Goal: Find specific page/section: Find specific page/section

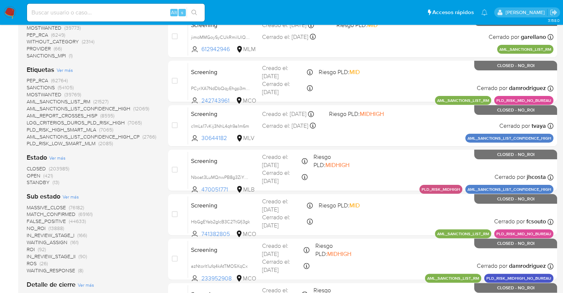
scroll to position [148, 0]
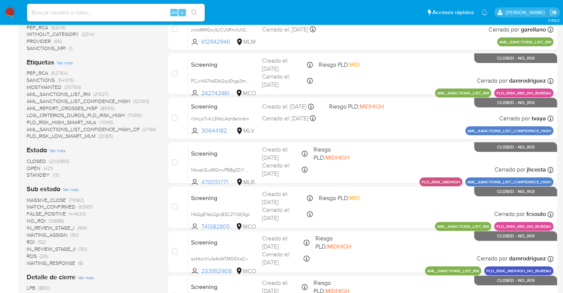
click at [31, 167] on span "OPEN" at bounding box center [34, 167] width 14 height 7
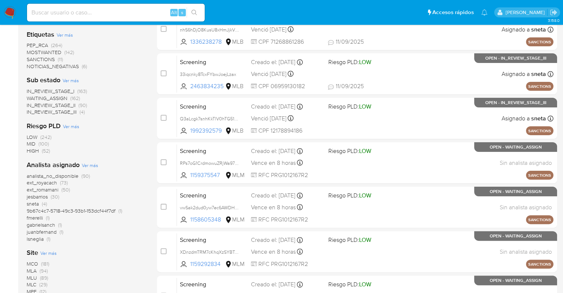
click at [33, 58] on span "SANCTIONS" at bounding box center [41, 59] width 28 height 7
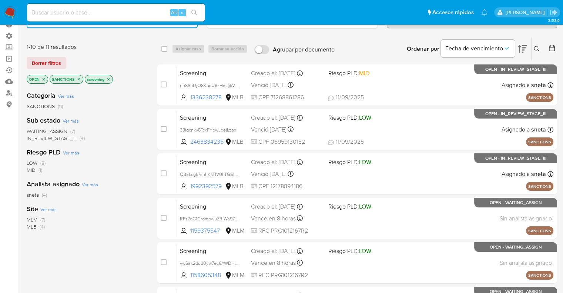
scroll to position [37, 0]
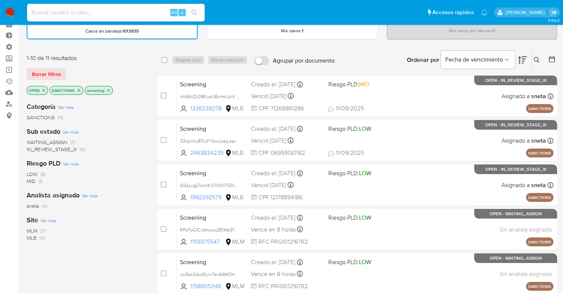
click at [77, 89] on icon "close-filter" at bounding box center [79, 90] width 4 height 4
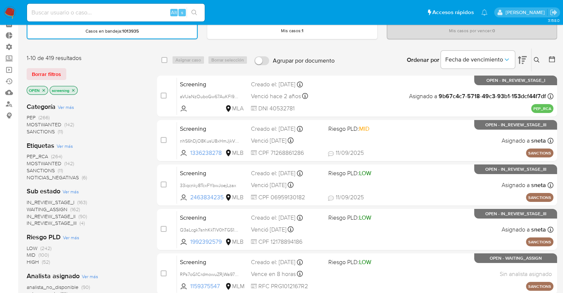
click at [33, 160] on span "MOSTWANTED" at bounding box center [44, 163] width 35 height 7
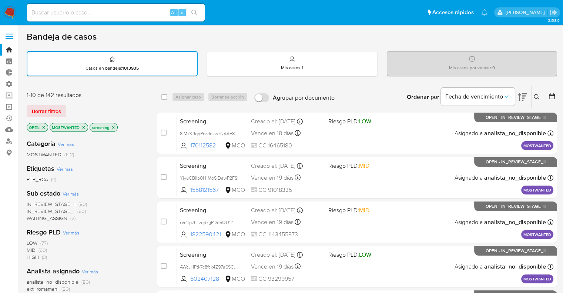
click at [85, 126] on icon "close-filter" at bounding box center [83, 127] width 4 height 4
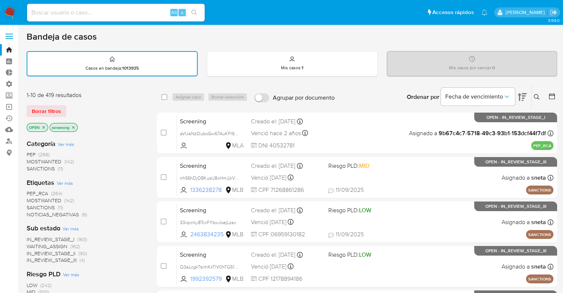
click at [31, 191] on span "PEP_RCA" at bounding box center [37, 193] width 21 height 7
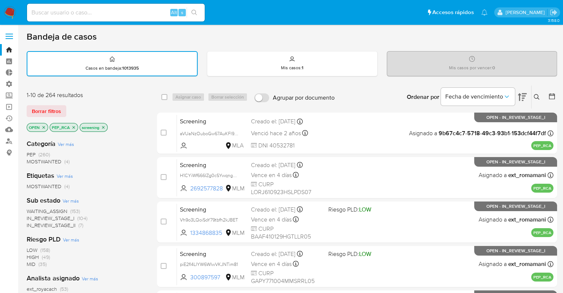
click at [80, 109] on div "Borrar filtros" at bounding box center [86, 111] width 119 height 12
click at [74, 127] on icon "close-filter" at bounding box center [73, 127] width 4 height 4
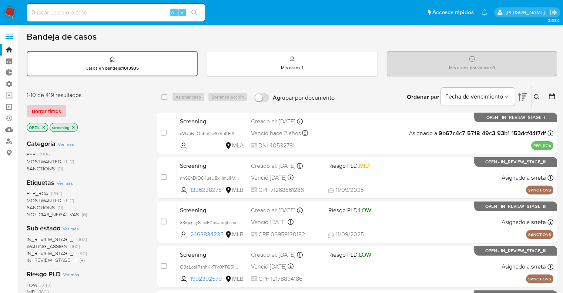
click at [65, 109] on button "Borrar filtros" at bounding box center [47, 111] width 40 height 12
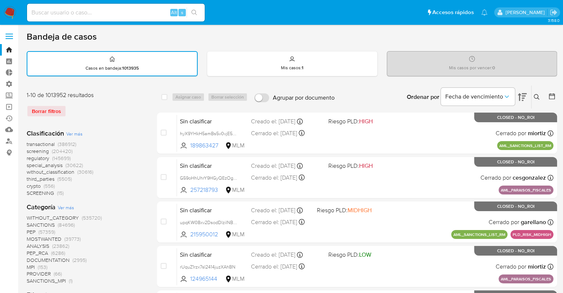
click at [31, 160] on span "regulatory" at bounding box center [38, 157] width 23 height 7
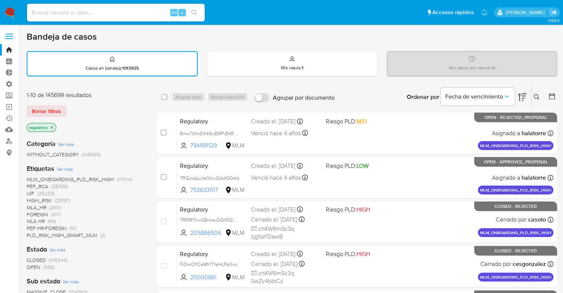
scroll to position [37, 0]
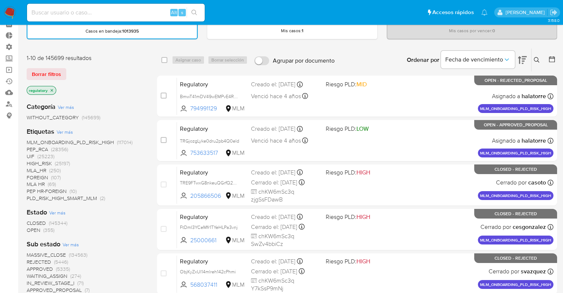
click at [30, 228] on span "OPEN" at bounding box center [34, 229] width 14 height 7
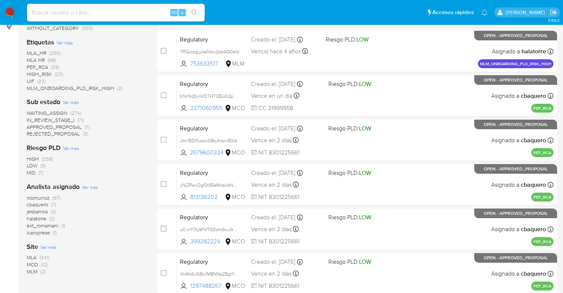
scroll to position [148, 0]
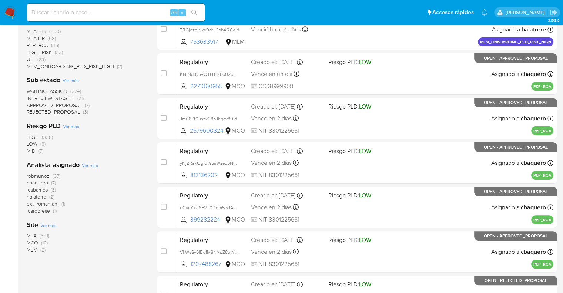
click at [31, 239] on span "MCO" at bounding box center [32, 242] width 11 height 7
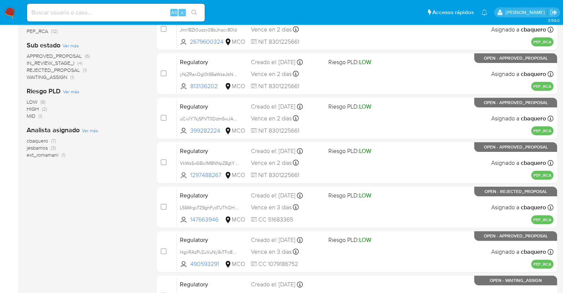
click at [110, 180] on div "Categoría Ver más WITHOUT_CATEGORY (12) Etiquetas Ver más PEP_RCA (12) Sub esta…" at bounding box center [86, 111] width 119 height 252
click at [126, 185] on div "Categoría Ver más WITHOUT_CATEGORY (12) Etiquetas Ver más PEP_RCA (12) Sub esta…" at bounding box center [86, 111] width 119 height 252
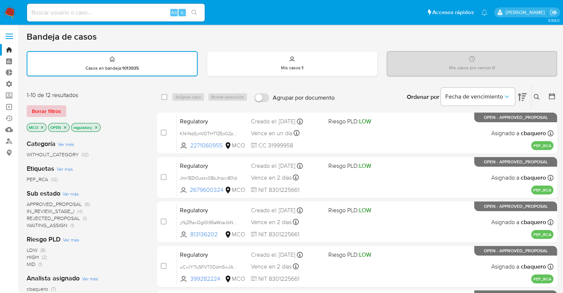
click at [65, 115] on button "Borrar filtros" at bounding box center [47, 111] width 40 height 12
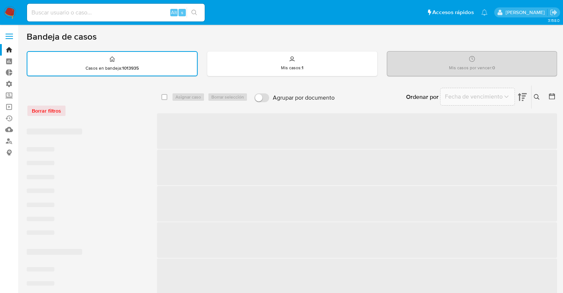
click at [81, 106] on div "Borrar filtros" at bounding box center [86, 111] width 119 height 12
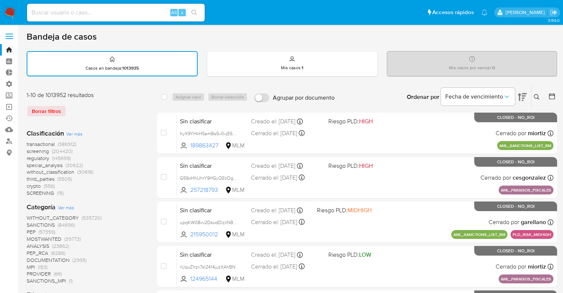
click at [29, 149] on span "screening" at bounding box center [38, 150] width 22 height 7
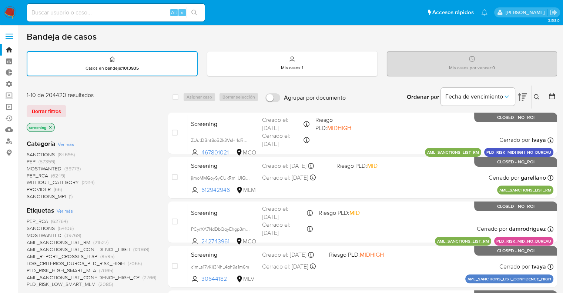
click at [74, 106] on div "Borrar filtros" at bounding box center [86, 111] width 119 height 12
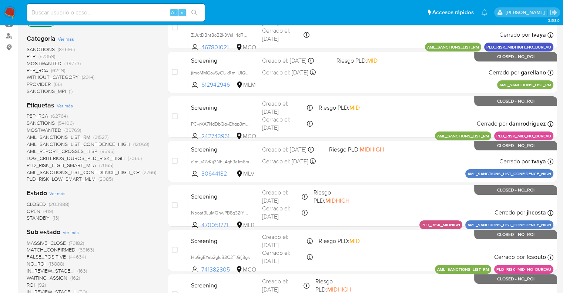
scroll to position [111, 0]
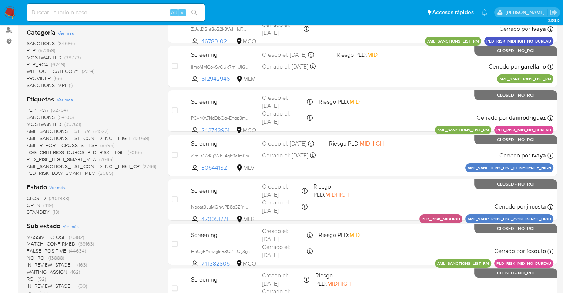
click at [30, 205] on span "OPEN" at bounding box center [34, 204] width 14 height 7
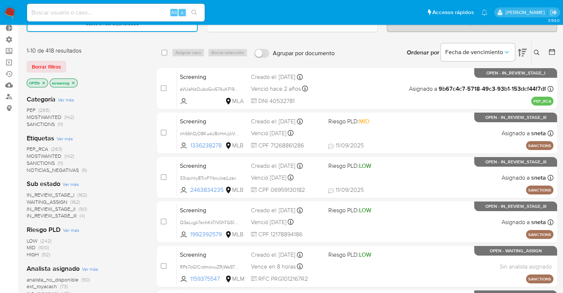
scroll to position [37, 0]
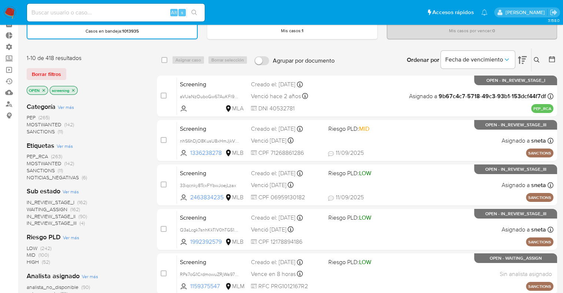
click at [46, 90] on icon "close-filter" at bounding box center [43, 90] width 4 height 4
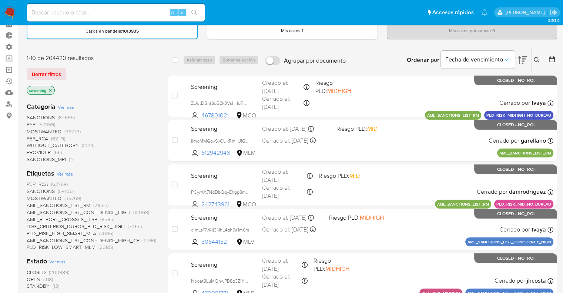
click at [81, 68] on div "Borrar filtros" at bounding box center [86, 74] width 119 height 12
